Goal: Find specific page/section: Find specific page/section

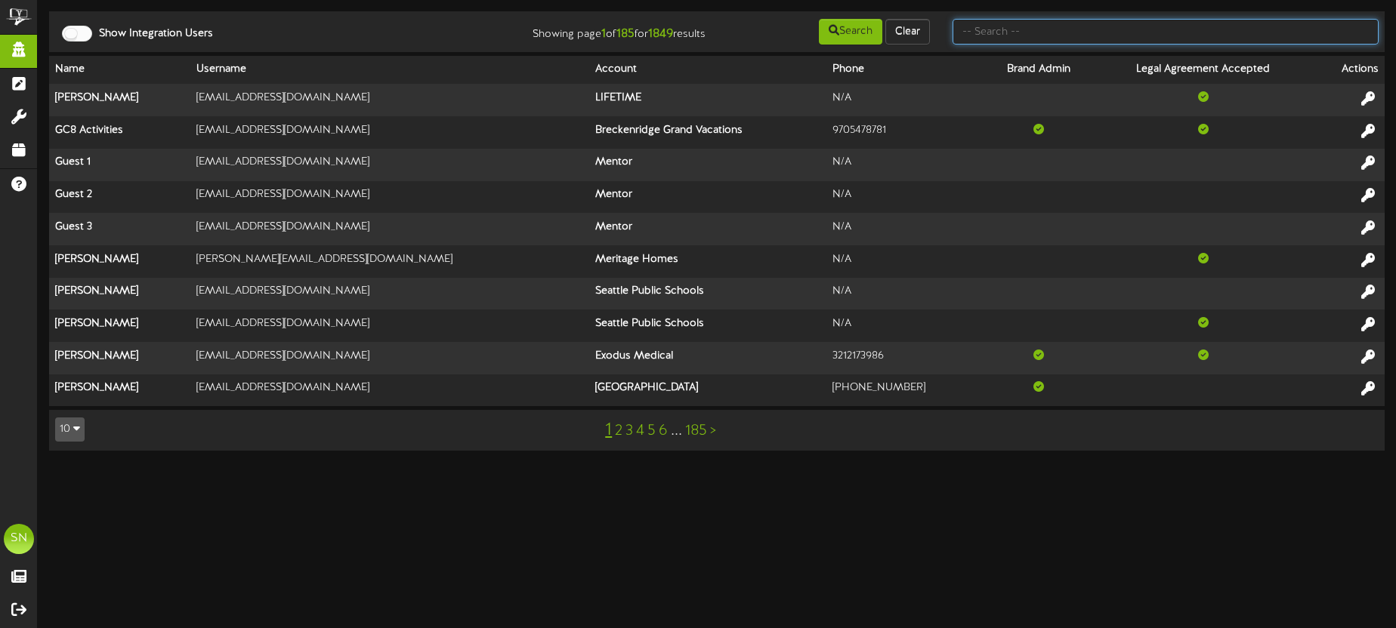
click at [1064, 39] on input "text" at bounding box center [1166, 32] width 426 height 26
type input "t"
type input "christine jensen"
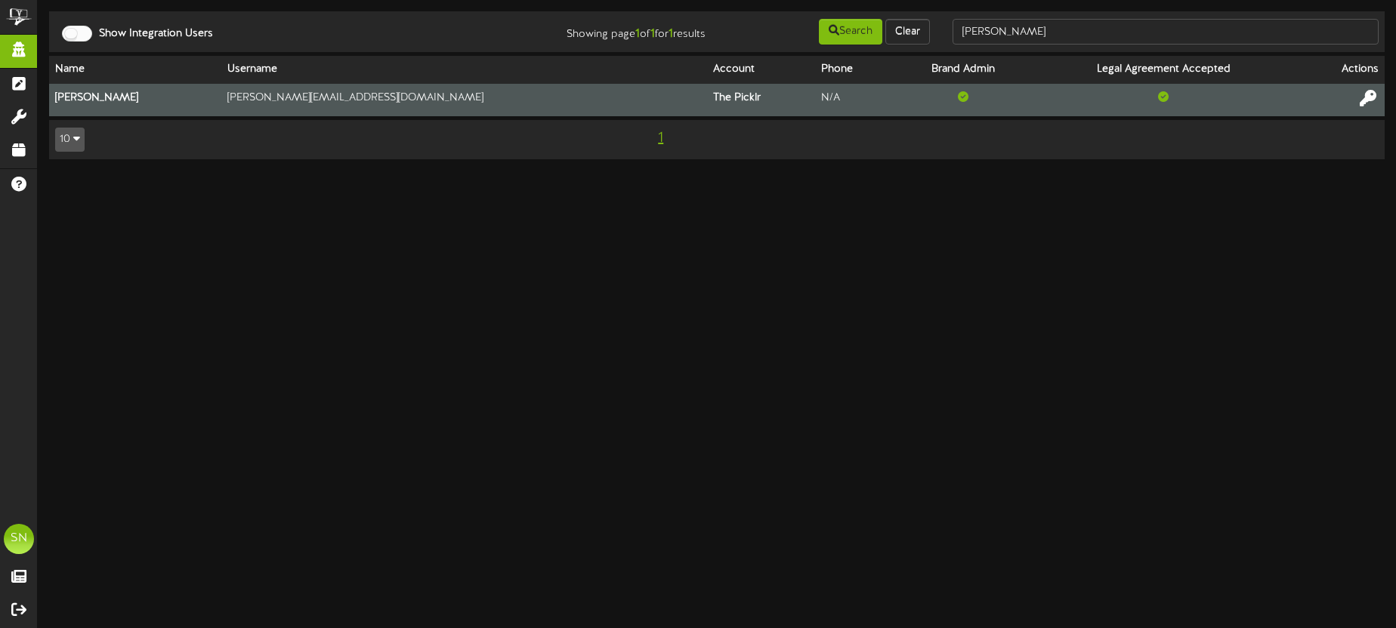
click at [1369, 99] on icon at bounding box center [1368, 98] width 17 height 17
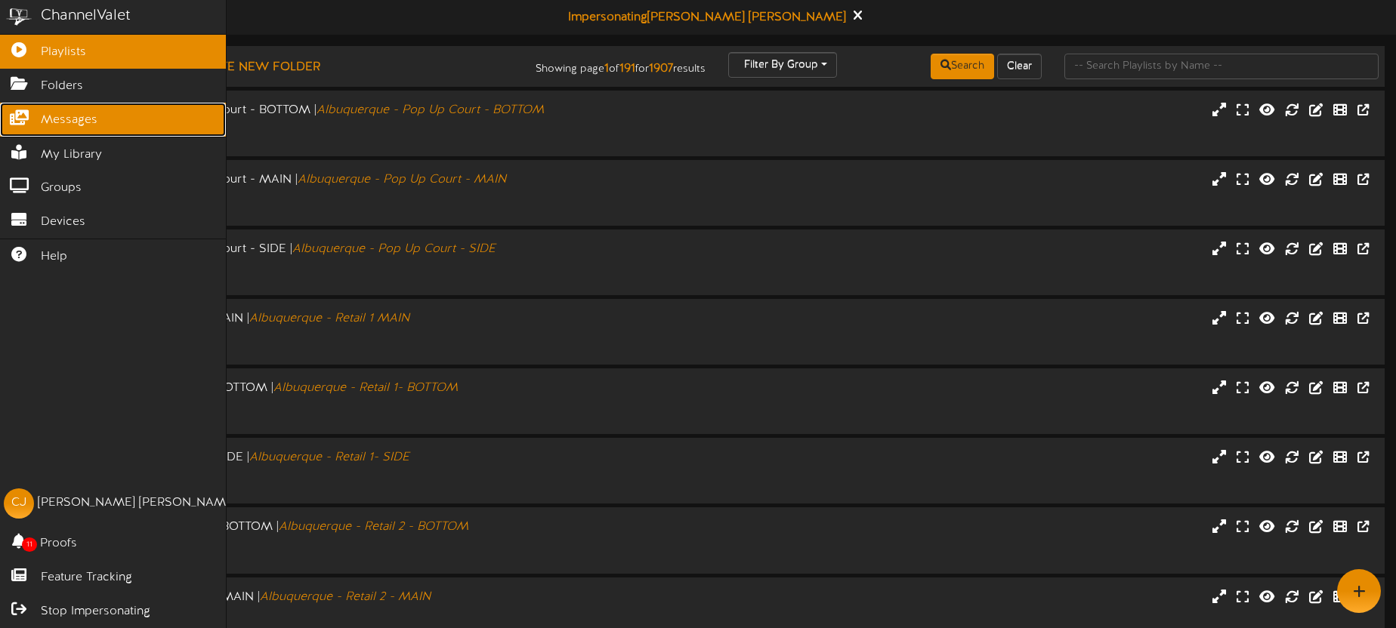
click at [88, 121] on span "Messages" at bounding box center [69, 120] width 57 height 17
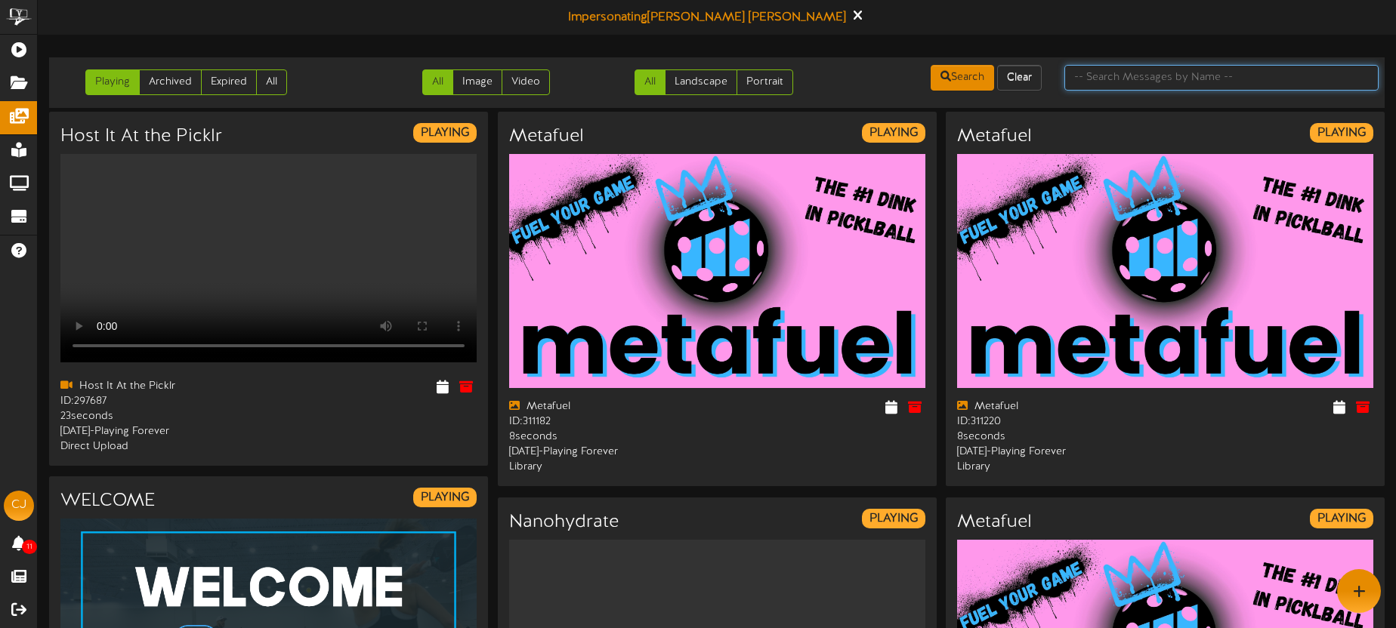
click at [1123, 83] on input "text" at bounding box center [1221, 78] width 314 height 26
type input "membership"
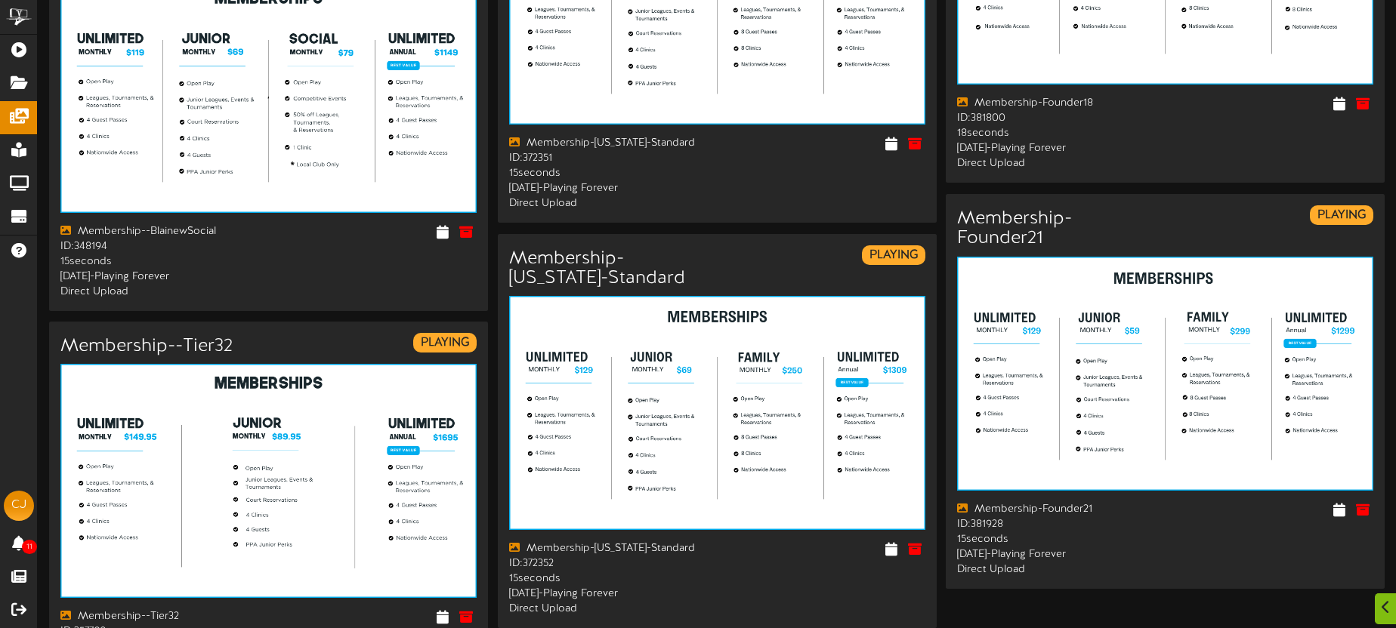
scroll to position [2447, 0]
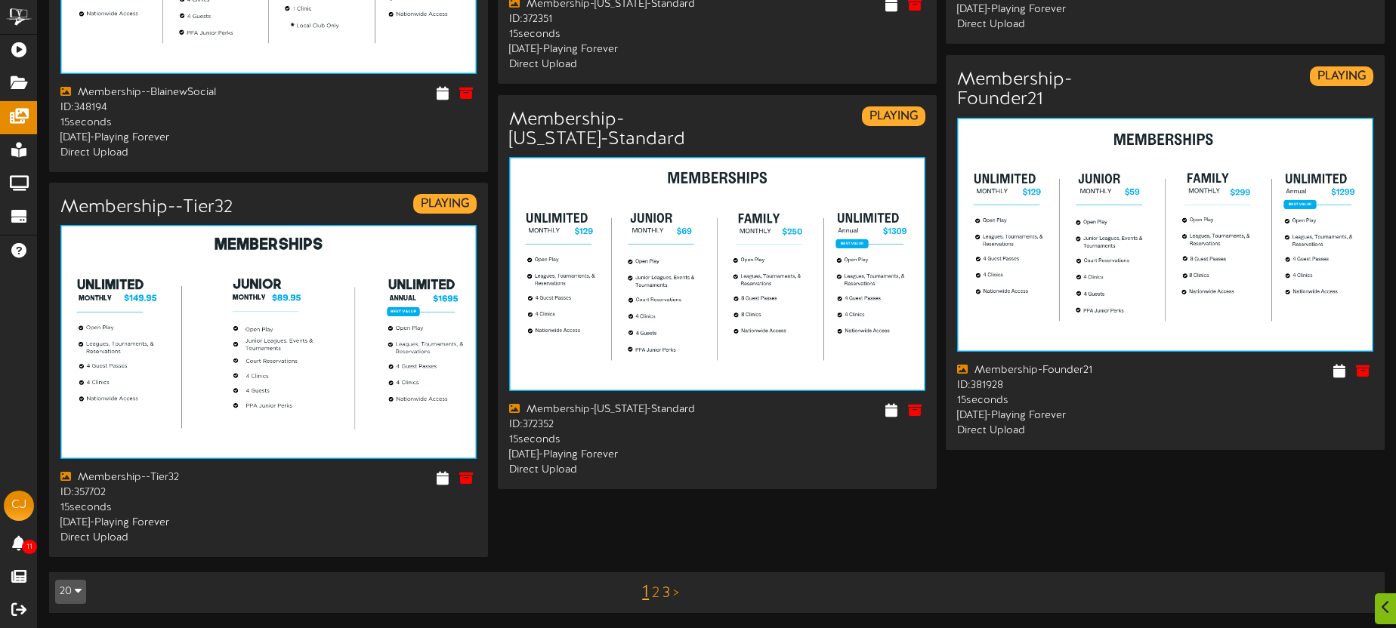
click at [668, 595] on link "3" at bounding box center [666, 593] width 8 height 17
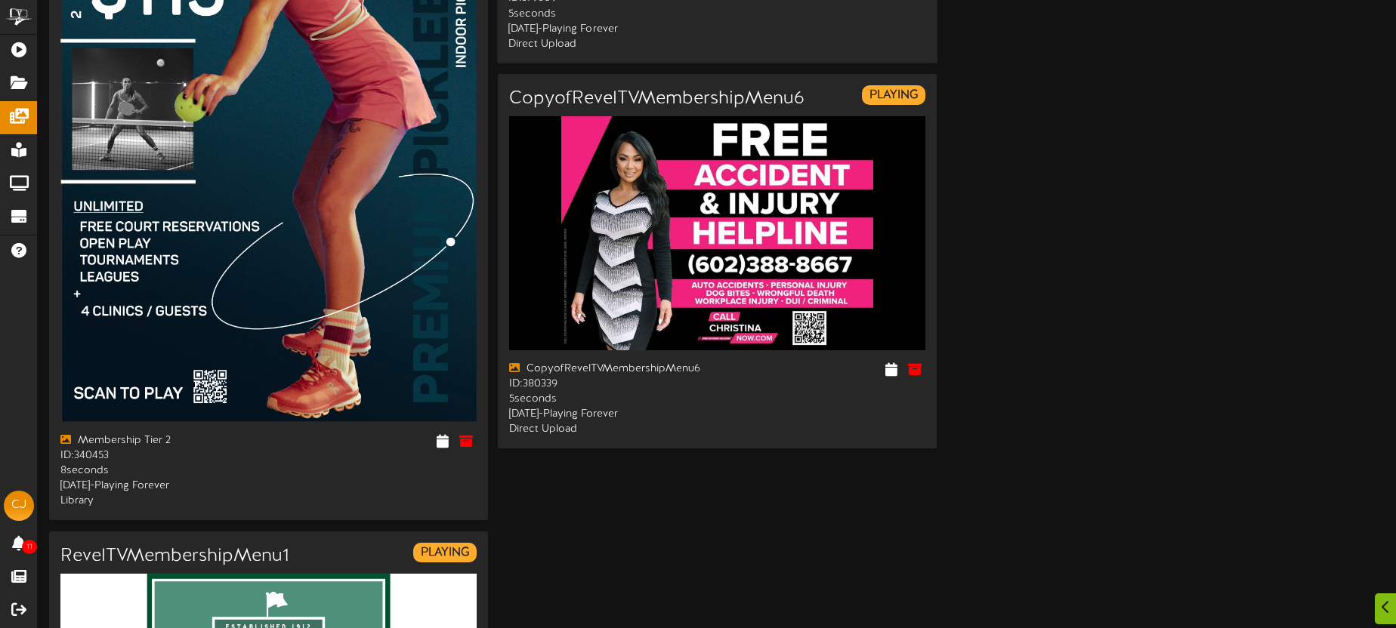
scroll to position [773, 0]
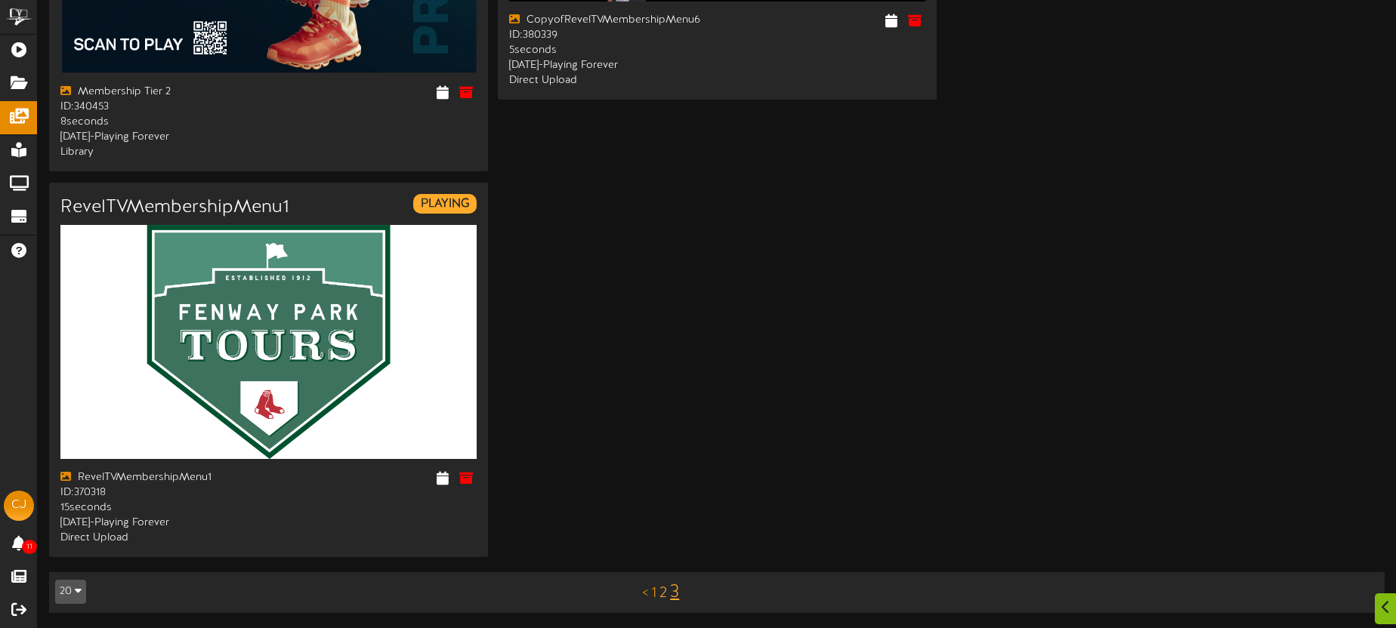
click at [662, 594] on link "2" at bounding box center [663, 593] width 8 height 17
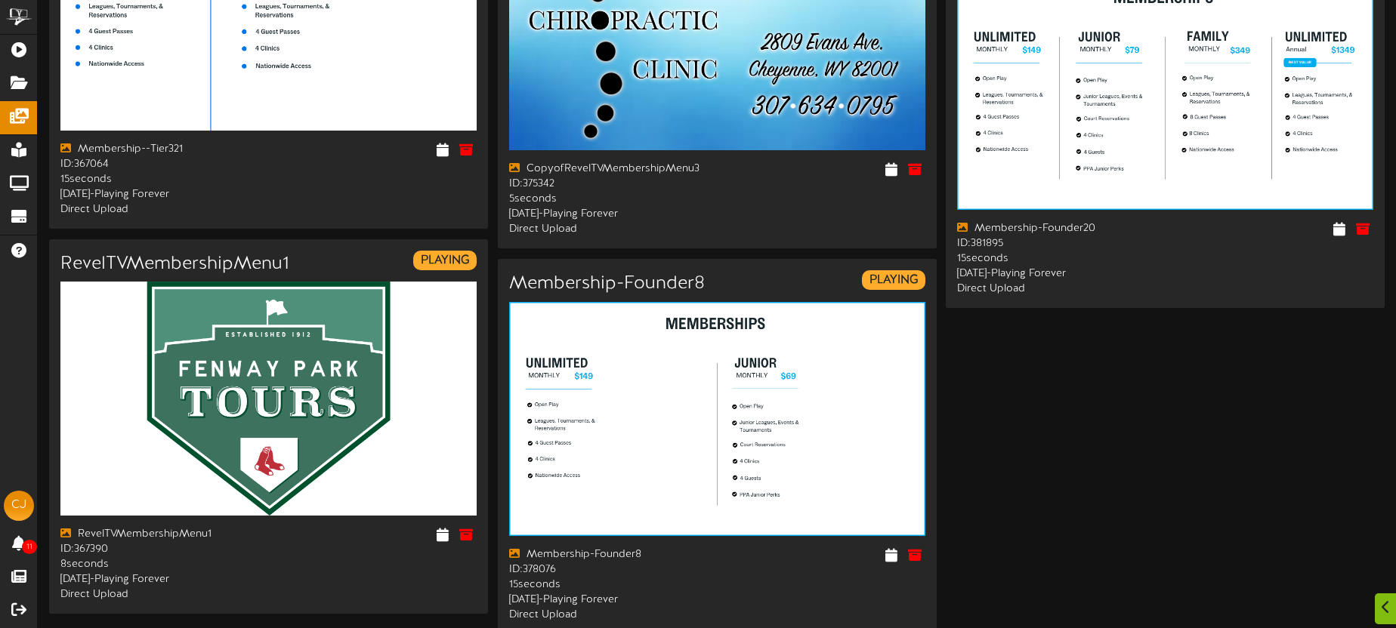
scroll to position [2279, 0]
